Goal: Find specific page/section: Find specific page/section

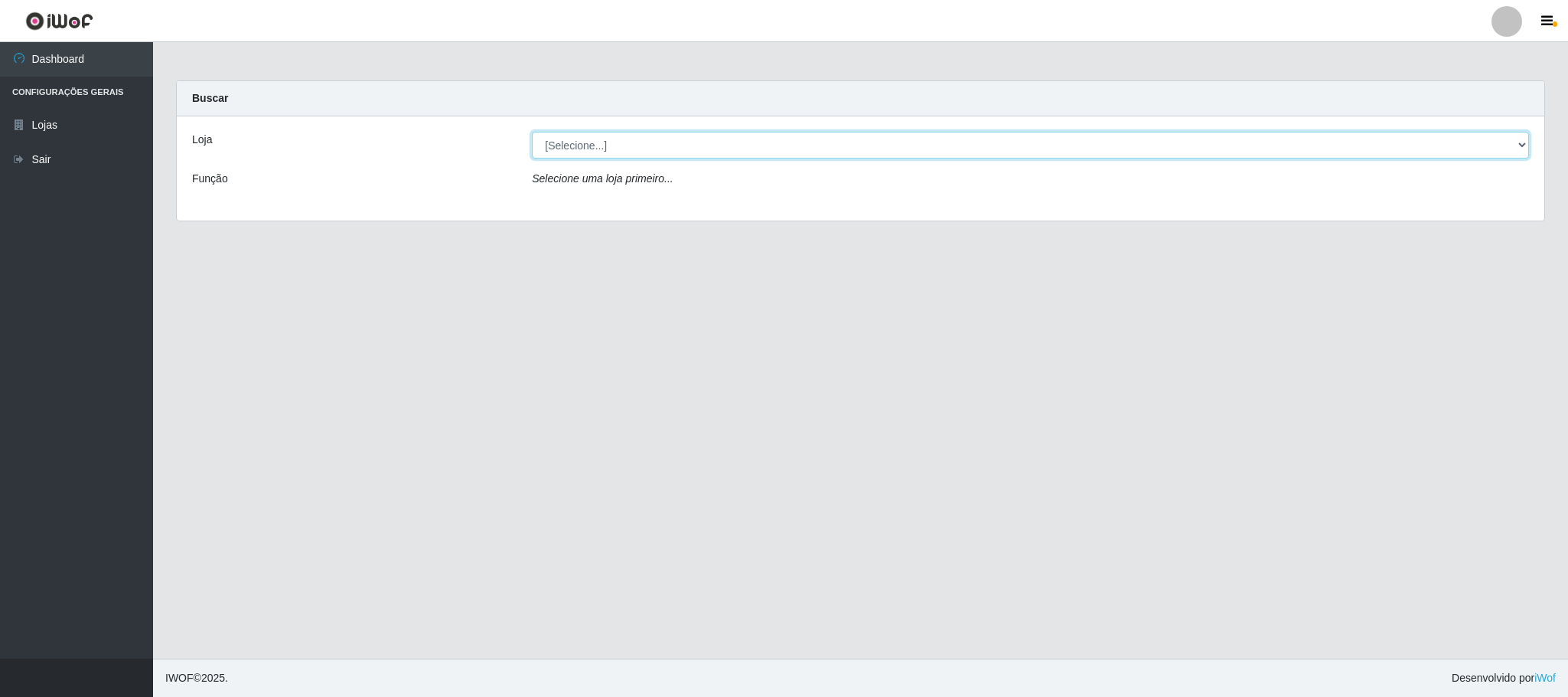
click at [1513, 141] on select "[Selecione...] Iskisita Atakado - Centro de Distribuição" at bounding box center [1030, 145] width 998 height 27
select select "425"
click at [532, 132] on select "[Selecione...] Iskisita Atakado - Centro de Distribuição" at bounding box center [1030, 145] width 998 height 27
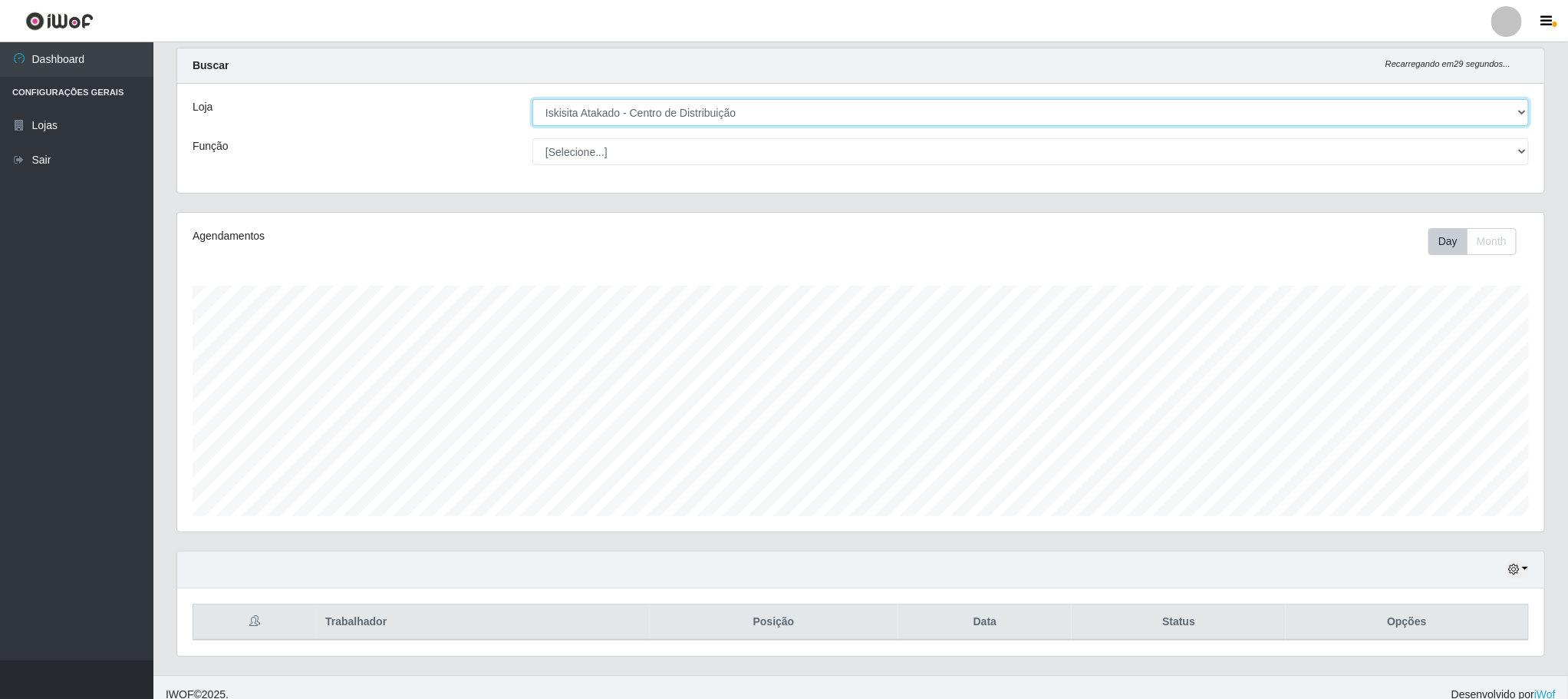
scroll to position [51, 0]
